Goal: Task Accomplishment & Management: Complete application form

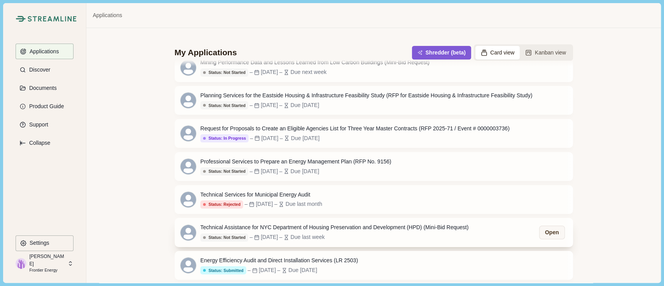
scroll to position [12, 0]
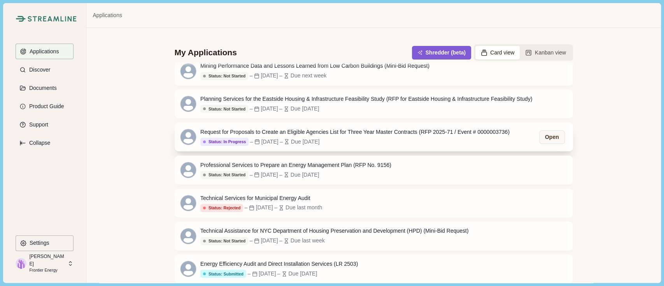
click at [287, 132] on div "Request for Proposals to Create an Eligible Agencies List for Three Year Master…" at bounding box center [354, 132] width 309 height 8
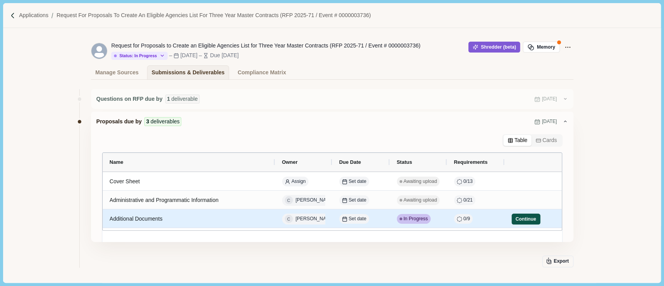
click at [524, 219] on button "Continue" at bounding box center [526, 219] width 29 height 11
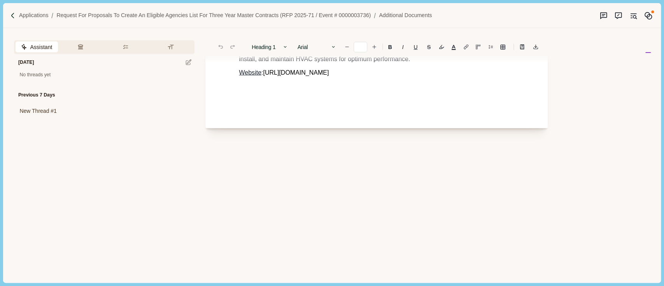
scroll to position [984, 0]
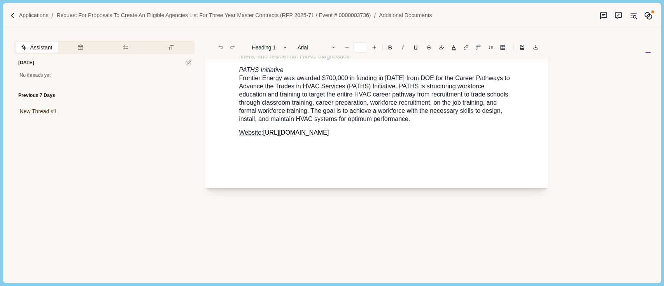
click at [356, 128] on p "Website : [URL][DOMAIN_NAME]" at bounding box center [376, 132] width 275 height 8
type input "**"
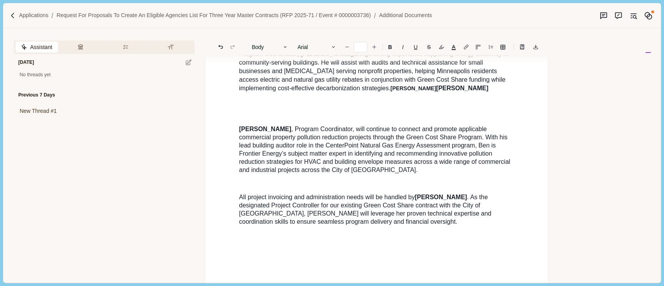
scroll to position [1572, 0]
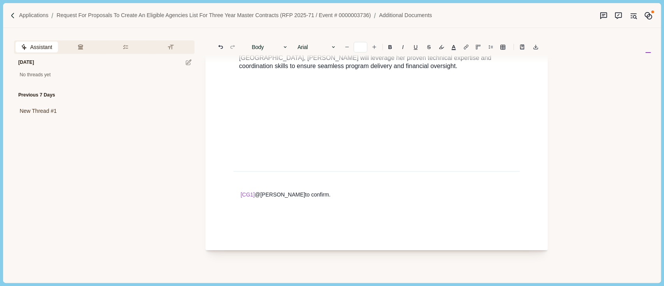
drag, startPoint x: 286, startPoint y: 179, endPoint x: 240, endPoint y: 177, distance: 46.3
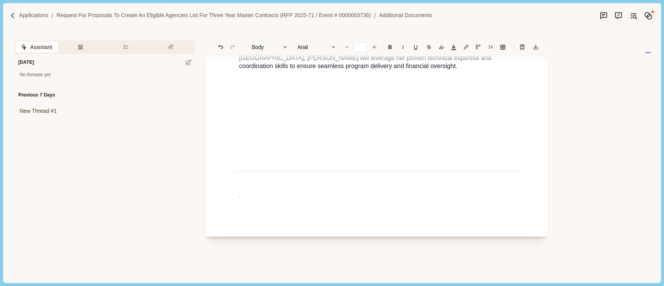
type input "**"
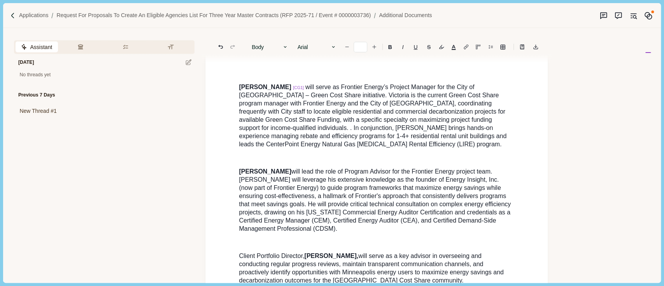
scroll to position [954, 0]
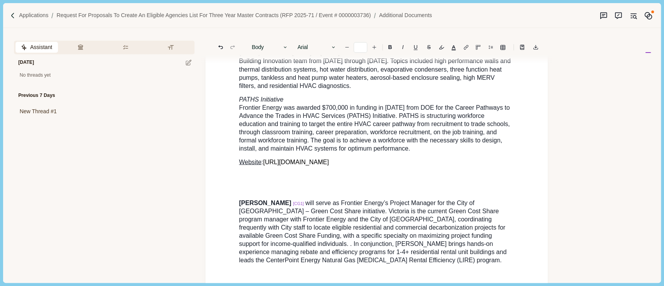
click at [349, 185] on p at bounding box center [376, 189] width 275 height 8
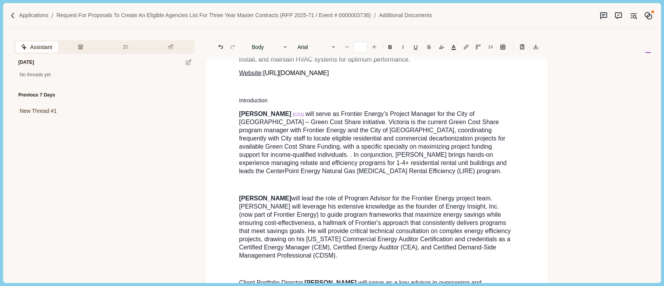
scroll to position [1006, 0]
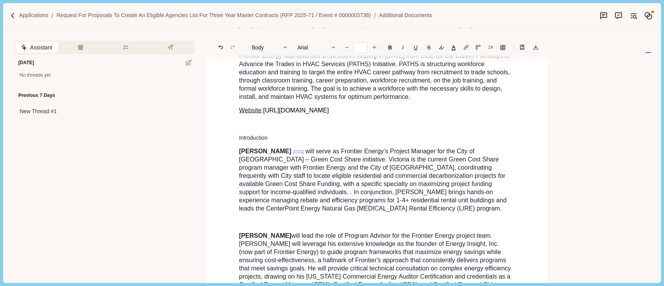
drag, startPoint x: 225, startPoint y: 127, endPoint x: 240, endPoint y: 128, distance: 15.2
click at [242, 133] on p "Introduction" at bounding box center [376, 137] width 275 height 8
drag, startPoint x: 257, startPoint y: 128, endPoint x: 251, endPoint y: 129, distance: 6.3
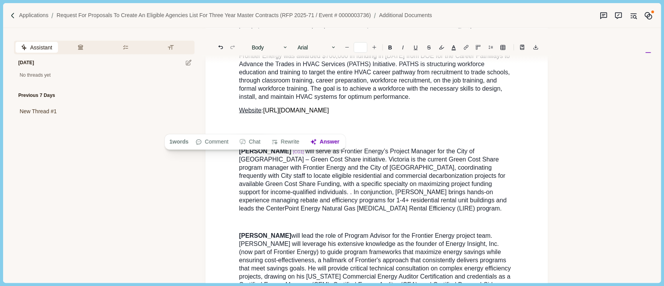
click at [251, 133] on p "Introduction" at bounding box center [376, 137] width 275 height 8
drag, startPoint x: 233, startPoint y: 128, endPoint x: 257, endPoint y: 126, distance: 23.8
click at [247, 133] on p "Introduction" at bounding box center [376, 137] width 275 height 8
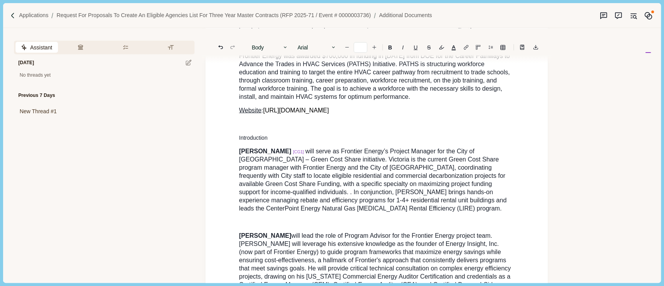
click at [247, 133] on p "Introduction" at bounding box center [376, 137] width 275 height 8
click at [243, 133] on p "Introduction" at bounding box center [376, 137] width 275 height 8
click at [332, 142] on button "Answer" at bounding box center [324, 141] width 37 height 11
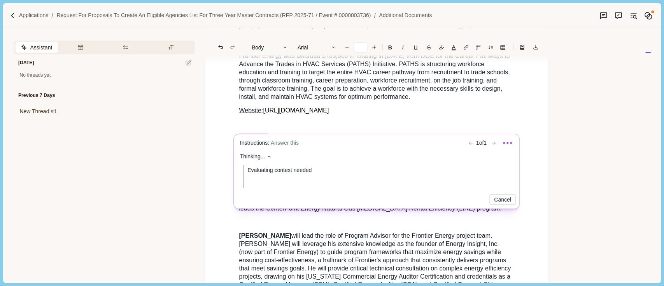
click at [289, 143] on span "Answer this" at bounding box center [285, 143] width 28 height 6
click at [277, 145] on span "Answer this" at bounding box center [285, 143] width 28 height 6
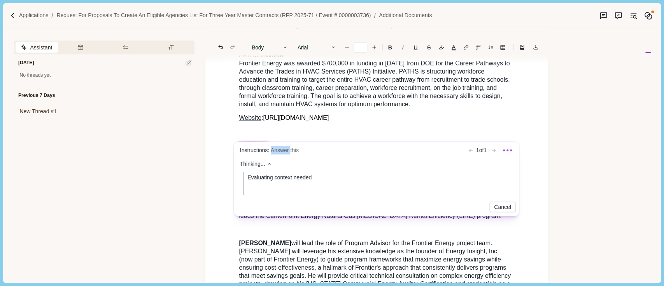
scroll to position [1021, 0]
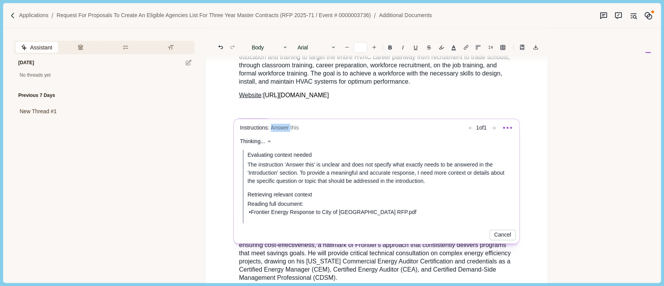
click at [509, 188] on div "Evaluating context needed The instruction 'Answer this' is unclear and does not…" at bounding box center [379, 186] width 267 height 74
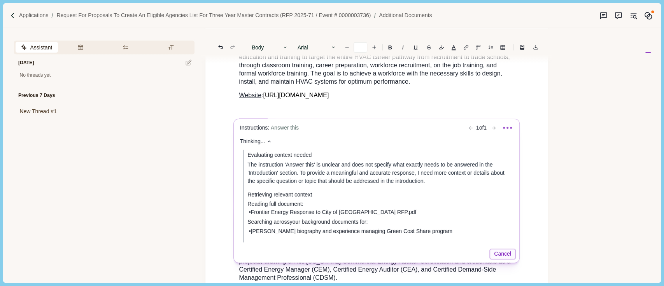
click at [502, 235] on div "Evaluating context needed The instruction 'Answer this' is unclear and does not…" at bounding box center [379, 195] width 267 height 93
click at [507, 254] on button "Cancel" at bounding box center [502, 253] width 27 height 11
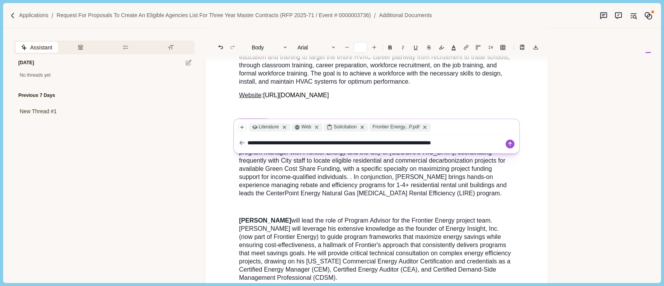
type textarea "**********"
click at [512, 142] on icon at bounding box center [510, 143] width 9 height 9
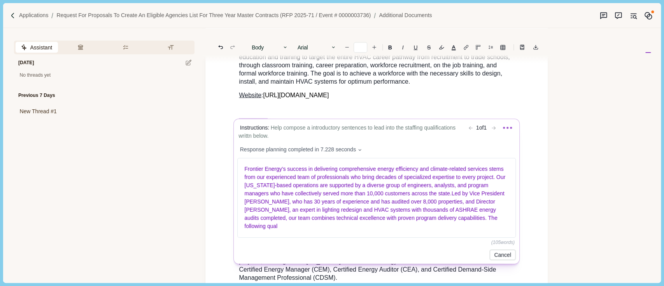
scroll to position [1073, 0]
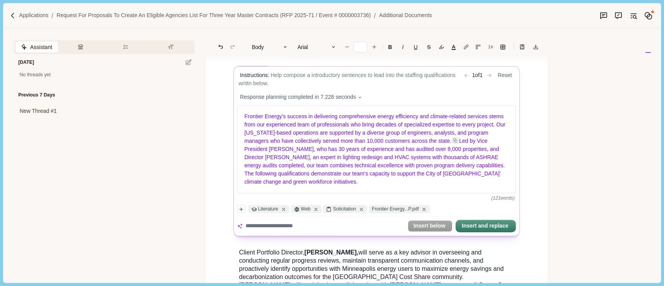
click at [543, 96] on body "Applications Request for Proposals to Create an Eligible Agencies List for Thre…" at bounding box center [332, 143] width 664 height 286
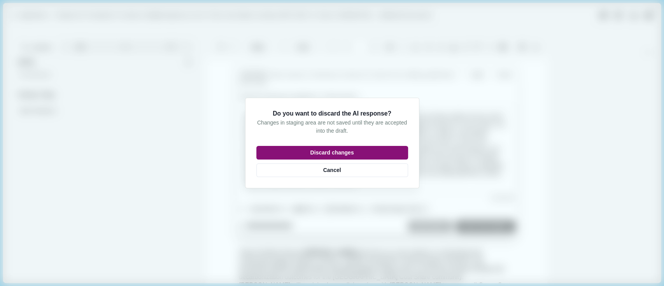
click at [343, 154] on button "Discard changes" at bounding box center [332, 153] width 152 height 14
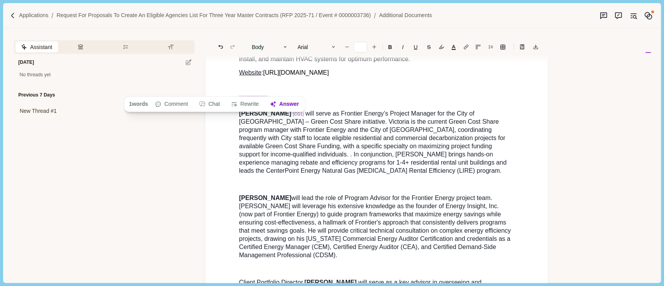
scroll to position [1021, 0]
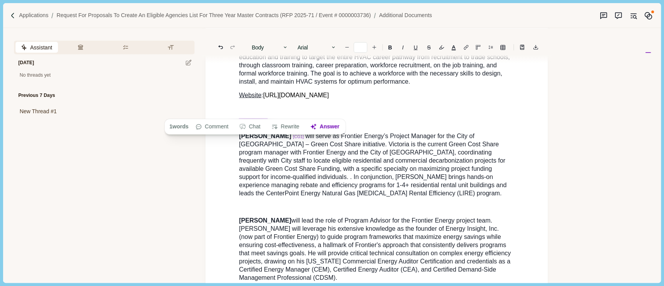
click at [256, 154] on span "will serve as Frontier Energy’s Project Manager for the City of [GEOGRAPHIC_DAT…" at bounding box center [373, 164] width 269 height 64
type input "**"
click at [239, 132] on span "[PERSON_NAME]" at bounding box center [265, 135] width 52 height 7
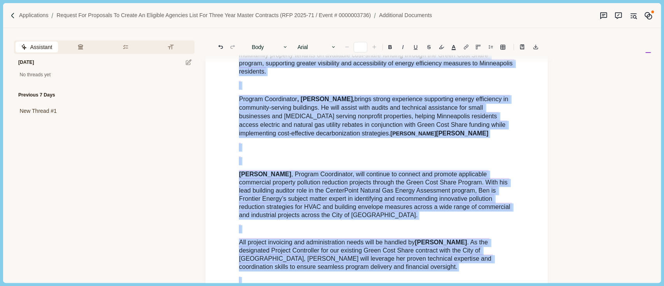
scroll to position [1412, 0]
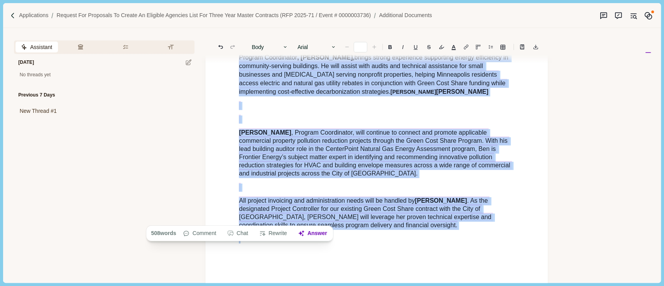
drag, startPoint x: 239, startPoint y: 125, endPoint x: 463, endPoint y: 211, distance: 239.5
click at [249, 238] on button "Chat" at bounding box center [237, 233] width 29 height 11
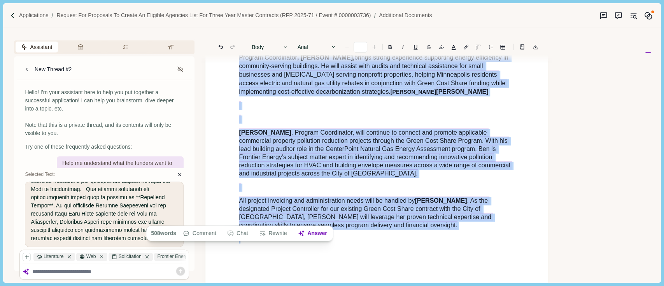
scroll to position [1714, 0]
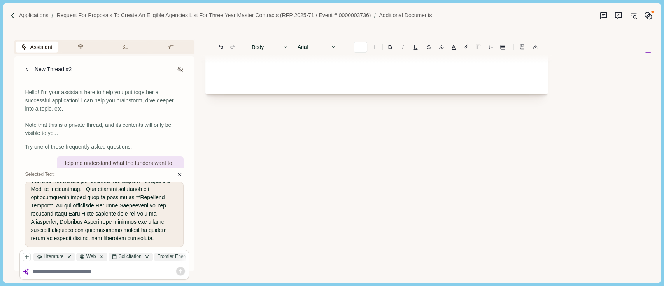
click at [68, 268] on textarea at bounding box center [109, 271] width 154 height 7
click at [68, 269] on textarea at bounding box center [109, 271] width 154 height 7
type textarea "*"
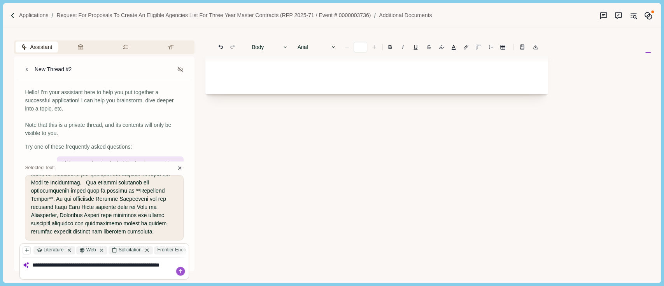
type textarea "**********"
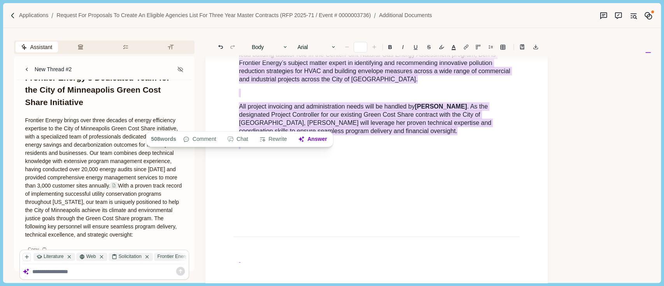
scroll to position [769, 0]
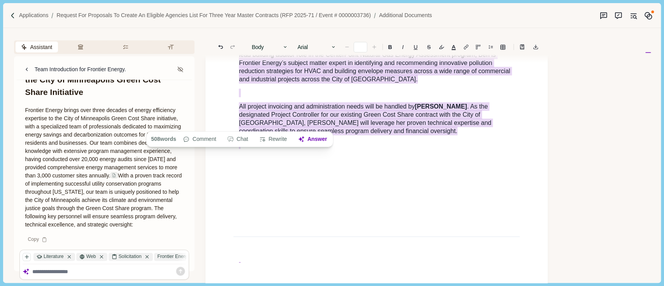
click at [55, 183] on p "Frontier Energy brings over three decades of energy efficiency expertise to the…" at bounding box center [104, 168] width 159 height 123
click at [55, 182] on p "Frontier Energy brings over three decades of energy efficiency expertise to the…" at bounding box center [104, 168] width 159 height 123
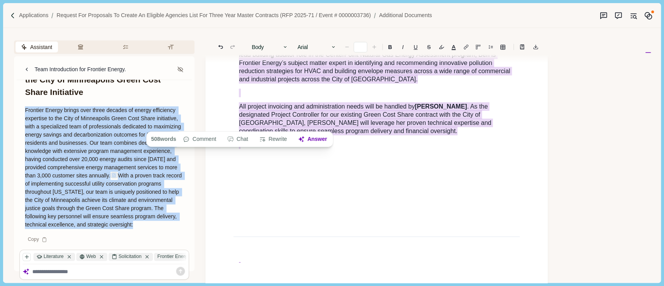
click at [55, 182] on p "Frontier Energy brings over three decades of energy efficiency expertise to the…" at bounding box center [104, 168] width 159 height 123
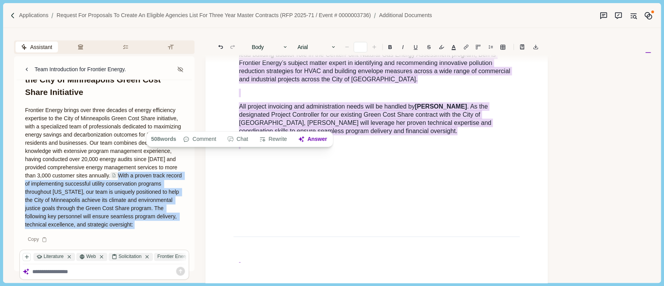
click at [55, 182] on p "Frontier Energy brings over three decades of energy efficiency expertise to the…" at bounding box center [104, 168] width 159 height 123
copy p "With a proven track record of implementing successful utility conservation prog…"
